Goal: Information Seeking & Learning: Learn about a topic

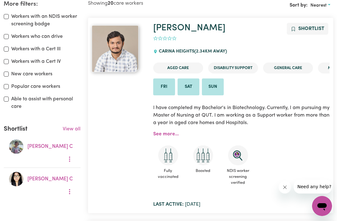
scroll to position [139, 0]
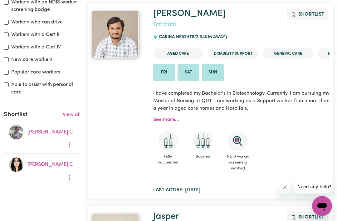
click at [73, 112] on link "View all" at bounding box center [72, 114] width 18 height 5
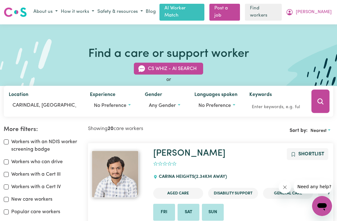
click at [204, 12] on link "AI Worker Match" at bounding box center [181, 12] width 45 height 17
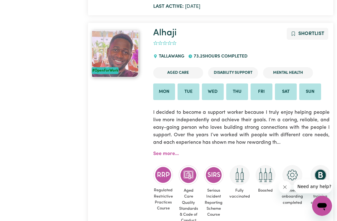
scroll to position [815, 0]
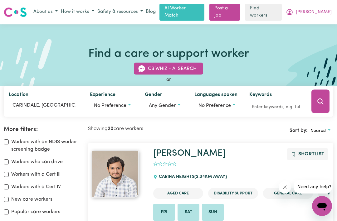
click at [12, 170] on label "Workers with a Cert III" at bounding box center [35, 173] width 49 height 7
click at [9, 172] on input "Workers with a Cert III" at bounding box center [6, 174] width 5 height 5
checkbox input "true"
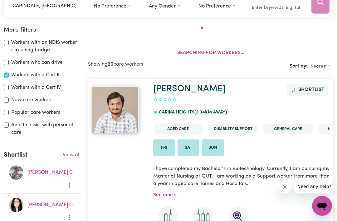
scroll to position [103, 0]
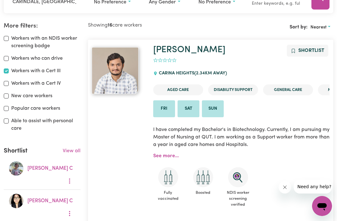
click at [8, 83] on input "Workers with a Cert IV" at bounding box center [6, 83] width 5 height 5
checkbox input "true"
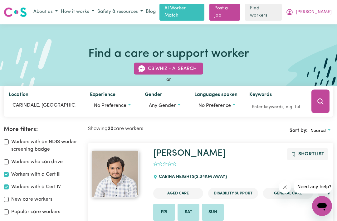
click at [322, 99] on icon "Search" at bounding box center [320, 101] width 6 height 6
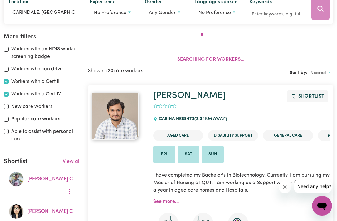
scroll to position [103, 0]
